Goal: Transaction & Acquisition: Book appointment/travel/reservation

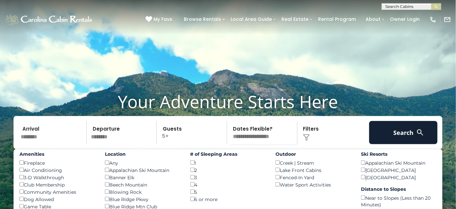
click at [120, 195] on div "Blowing Rock ()" at bounding box center [143, 191] width 76 height 7
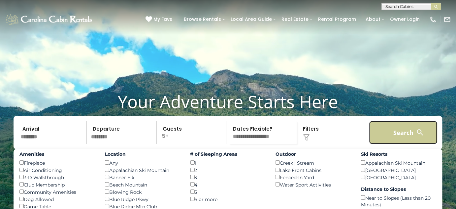
click at [399, 141] on button "Search" at bounding box center [403, 132] width 68 height 23
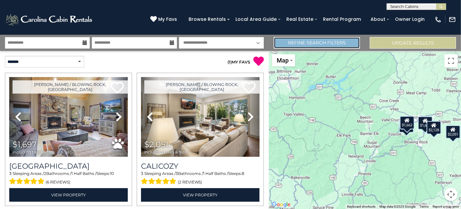
click at [311, 38] on link "Refine Search Filters" at bounding box center [317, 43] width 86 height 12
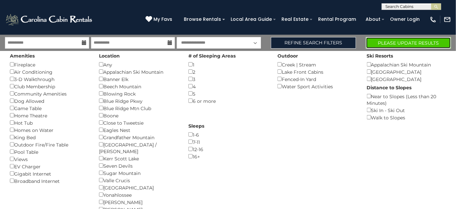
click at [407, 44] on button "Please Update Results" at bounding box center [408, 43] width 85 height 12
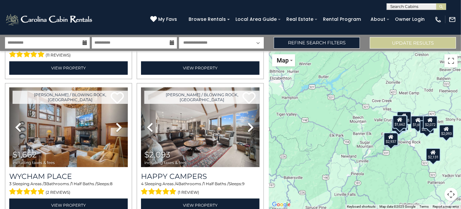
scroll to position [818, 0]
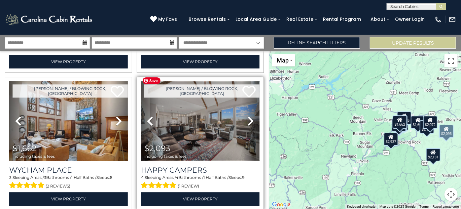
click at [202, 129] on img at bounding box center [200, 121] width 118 height 80
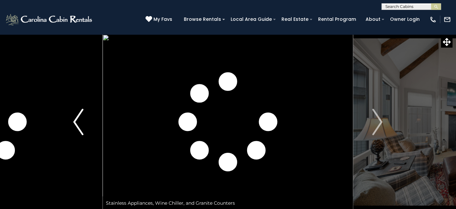
click at [77, 123] on img "Previous" at bounding box center [78, 122] width 10 height 26
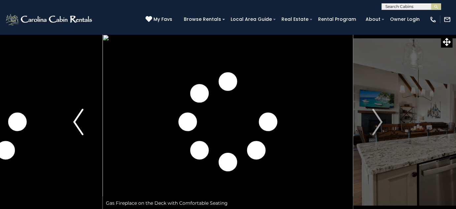
click at [77, 123] on img "Previous" at bounding box center [78, 122] width 10 height 26
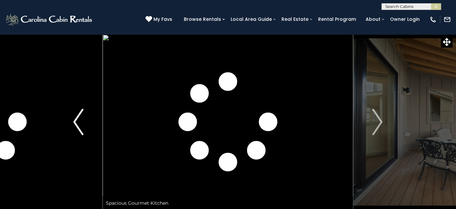
click at [77, 123] on img "Previous" at bounding box center [78, 122] width 10 height 26
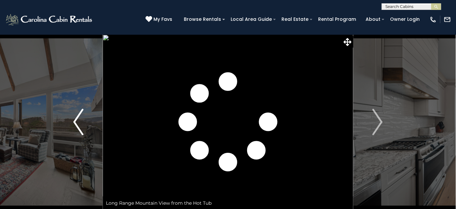
click at [78, 122] on img "Previous" at bounding box center [78, 122] width 10 height 26
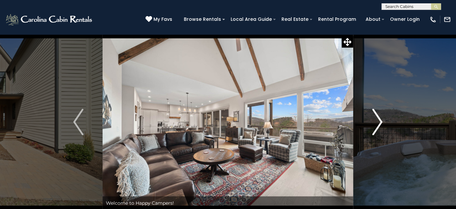
click at [377, 115] on img "Next" at bounding box center [378, 122] width 10 height 26
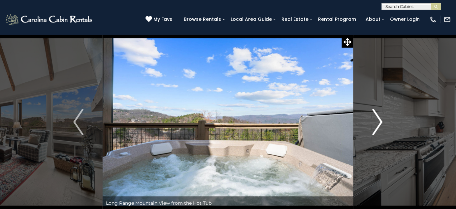
click at [377, 115] on img "Next" at bounding box center [378, 122] width 10 height 26
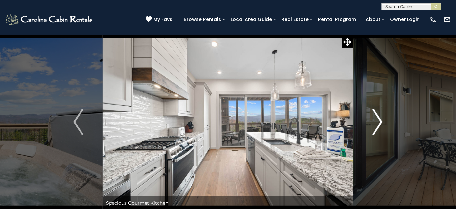
click at [377, 115] on img "Next" at bounding box center [378, 122] width 10 height 26
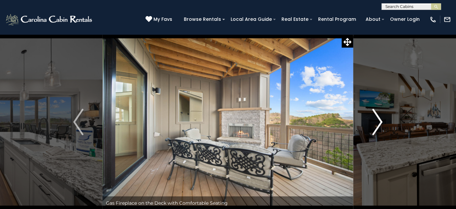
click at [377, 115] on img "Next" at bounding box center [378, 122] width 10 height 26
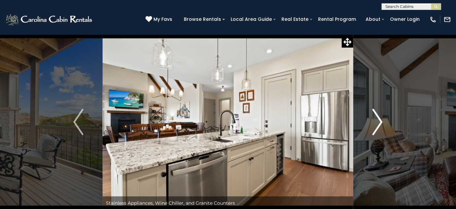
click at [377, 115] on img "Next" at bounding box center [378, 122] width 10 height 26
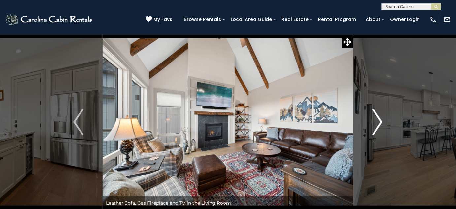
click at [377, 115] on img "Next" at bounding box center [378, 122] width 10 height 26
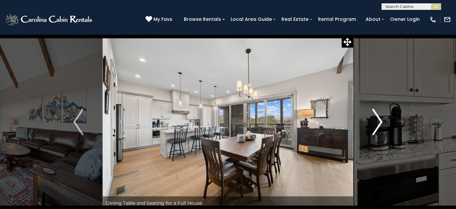
click at [377, 115] on img "Next" at bounding box center [378, 122] width 10 height 26
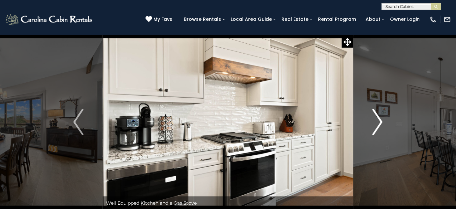
click at [377, 115] on img "Next" at bounding box center [378, 122] width 10 height 26
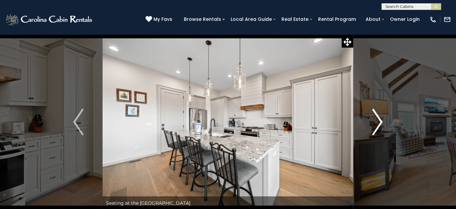
click at [377, 115] on img "Next" at bounding box center [378, 122] width 10 height 26
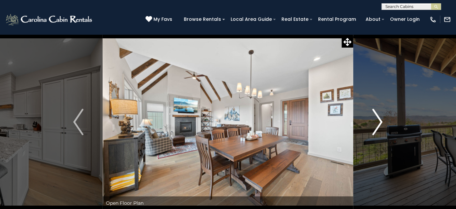
click at [377, 115] on img "Next" at bounding box center [378, 122] width 10 height 26
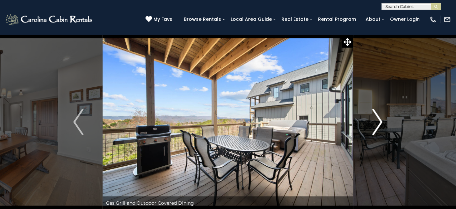
click at [377, 115] on img "Next" at bounding box center [378, 122] width 10 height 26
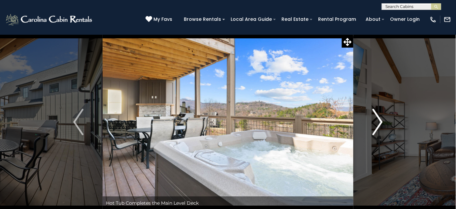
click at [377, 115] on img "Next" at bounding box center [378, 122] width 10 height 26
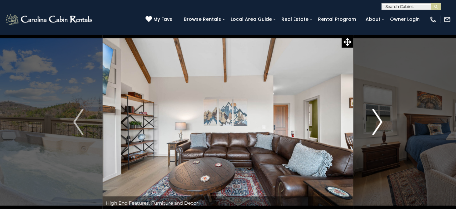
click at [377, 115] on img "Next" at bounding box center [378, 122] width 10 height 26
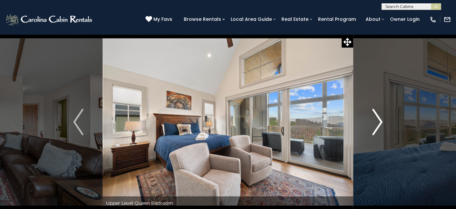
click at [377, 115] on img "Next" at bounding box center [378, 122] width 10 height 26
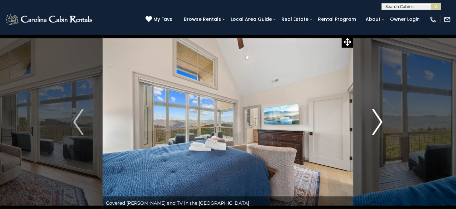
click at [377, 115] on img "Next" at bounding box center [378, 122] width 10 height 26
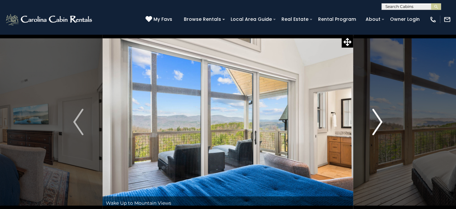
click at [377, 115] on img "Next" at bounding box center [378, 122] width 10 height 26
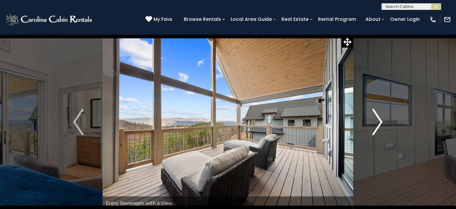
click at [377, 115] on img "Next" at bounding box center [378, 122] width 10 height 26
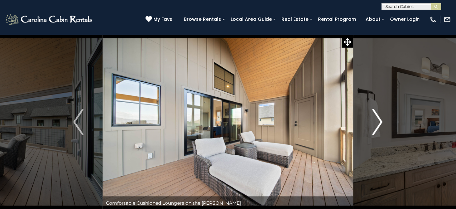
click at [377, 115] on img "Next" at bounding box center [378, 122] width 10 height 26
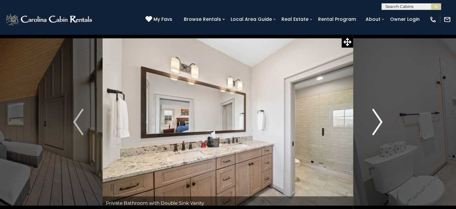
click at [377, 115] on img "Next" at bounding box center [378, 122] width 10 height 26
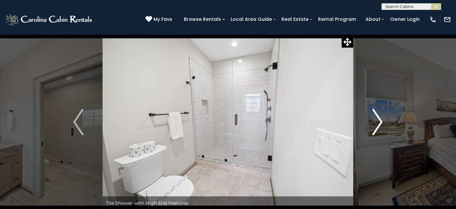
click at [377, 115] on img "Next" at bounding box center [378, 122] width 10 height 26
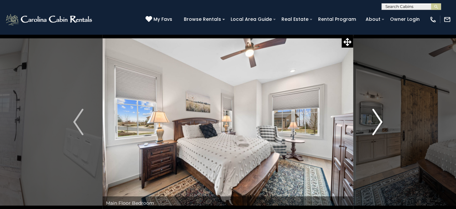
click at [377, 115] on img "Next" at bounding box center [378, 122] width 10 height 26
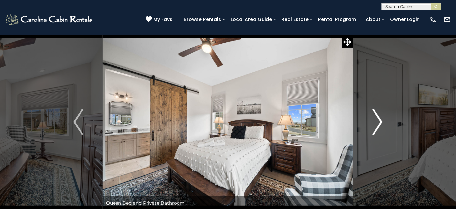
click at [377, 115] on img "Next" at bounding box center [378, 122] width 10 height 26
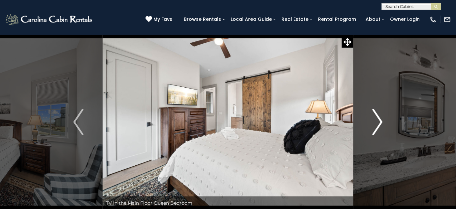
click at [377, 115] on img "Next" at bounding box center [378, 122] width 10 height 26
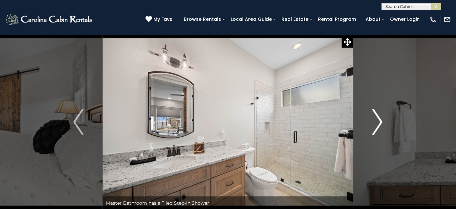
click at [377, 115] on img "Next" at bounding box center [378, 122] width 10 height 26
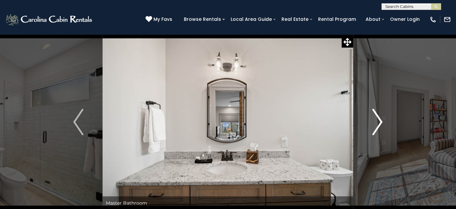
click at [377, 115] on img "Next" at bounding box center [378, 122] width 10 height 26
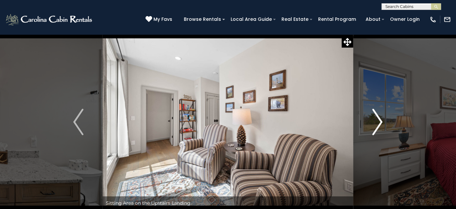
click at [377, 115] on img "Next" at bounding box center [378, 122] width 10 height 26
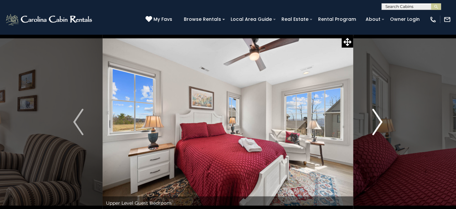
click at [377, 115] on img "Next" at bounding box center [378, 122] width 10 height 26
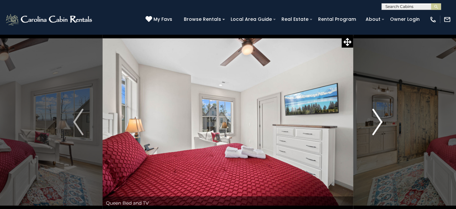
click at [377, 115] on img "Next" at bounding box center [378, 122] width 10 height 26
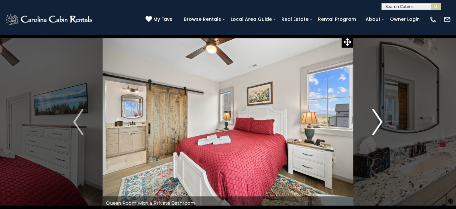
click at [377, 115] on img "Next" at bounding box center [378, 122] width 10 height 26
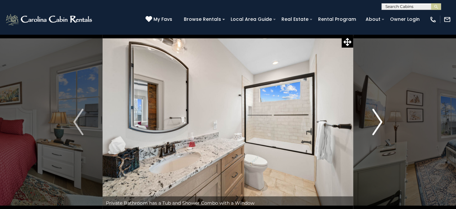
click at [377, 115] on img "Next" at bounding box center [378, 122] width 10 height 26
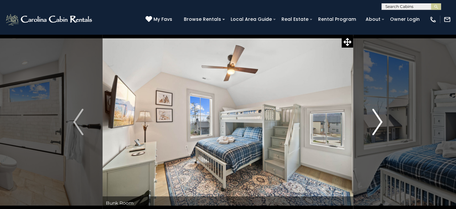
click at [377, 115] on img "Next" at bounding box center [378, 122] width 10 height 26
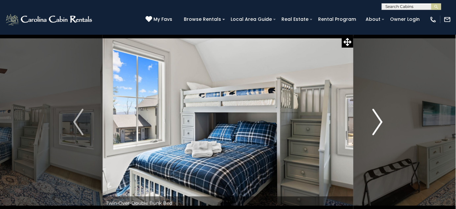
click at [377, 115] on img "Next" at bounding box center [378, 122] width 10 height 26
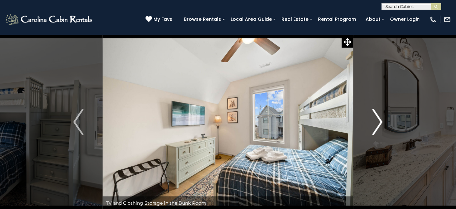
click at [377, 115] on img "Next" at bounding box center [378, 122] width 10 height 26
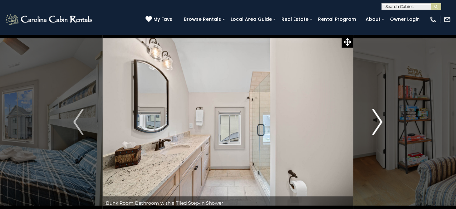
click at [377, 115] on img "Next" at bounding box center [378, 122] width 10 height 26
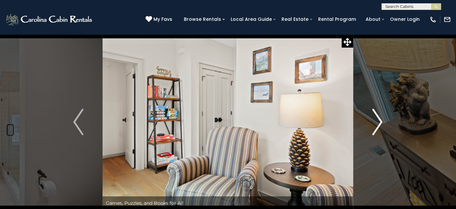
click at [377, 115] on img "Next" at bounding box center [378, 122] width 10 height 26
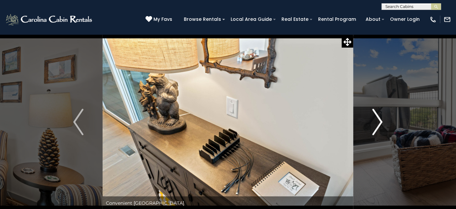
click at [377, 115] on img "Next" at bounding box center [378, 122] width 10 height 26
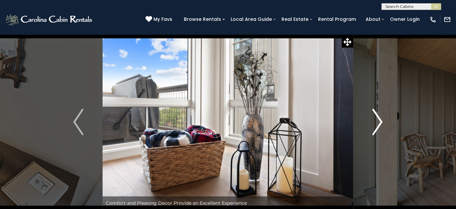
click at [377, 115] on img "Next" at bounding box center [378, 122] width 10 height 26
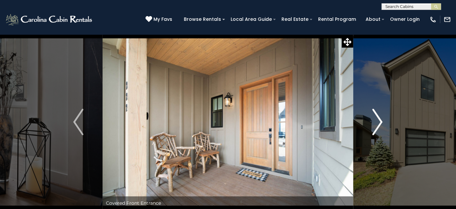
click at [377, 115] on img "Next" at bounding box center [378, 122] width 10 height 26
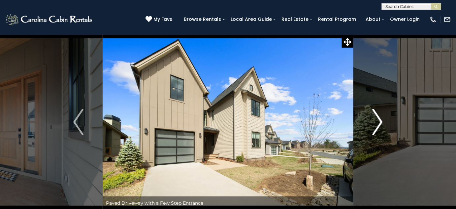
click at [377, 115] on img "Next" at bounding box center [378, 122] width 10 height 26
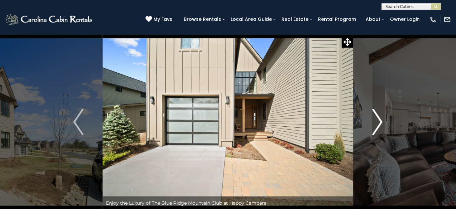
click at [377, 115] on img "Next" at bounding box center [378, 122] width 10 height 26
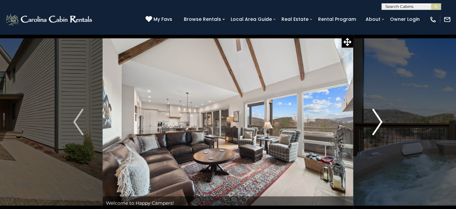
click at [377, 115] on img "Next" at bounding box center [378, 122] width 10 height 26
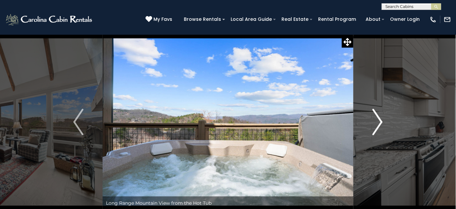
click at [377, 115] on img "Next" at bounding box center [378, 122] width 10 height 26
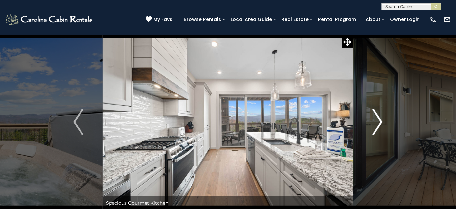
click at [377, 115] on img "Next" at bounding box center [378, 122] width 10 height 26
